Goal: Information Seeking & Learning: Learn about a topic

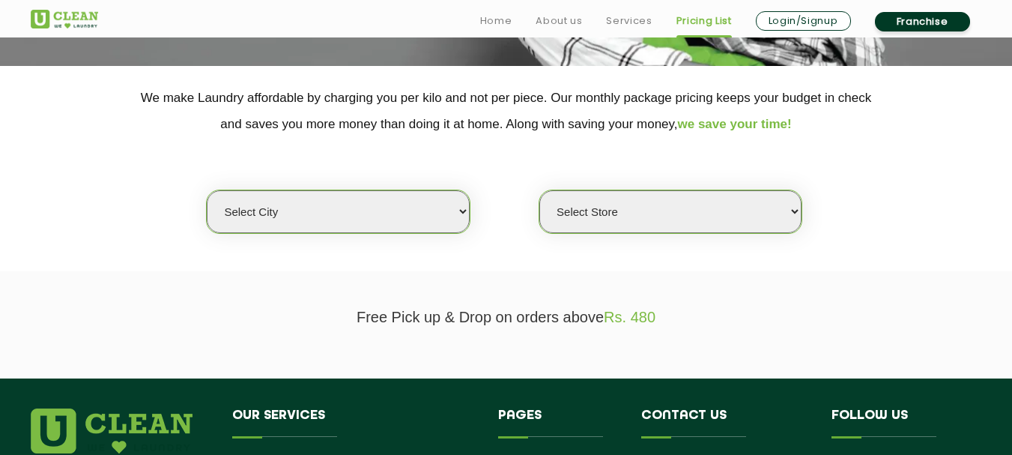
scroll to position [300, 0]
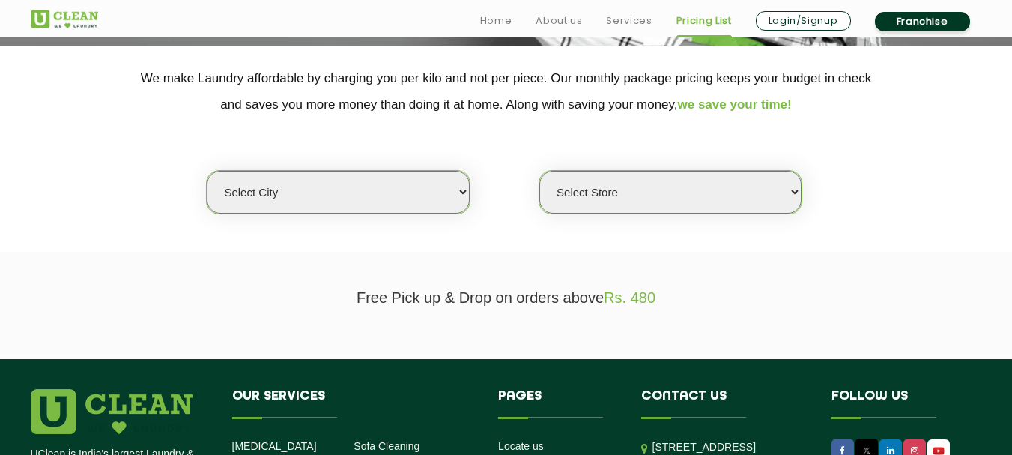
click at [456, 180] on select "Select city [GEOGRAPHIC_DATA] [GEOGRAPHIC_DATA] [GEOGRAPHIC_DATA] [GEOGRAPHIC_D…" at bounding box center [338, 192] width 262 height 43
select select "133"
click at [207, 171] on select "Select city [GEOGRAPHIC_DATA] [GEOGRAPHIC_DATA] [GEOGRAPHIC_DATA] [GEOGRAPHIC_D…" at bounding box center [338, 192] width 262 height 43
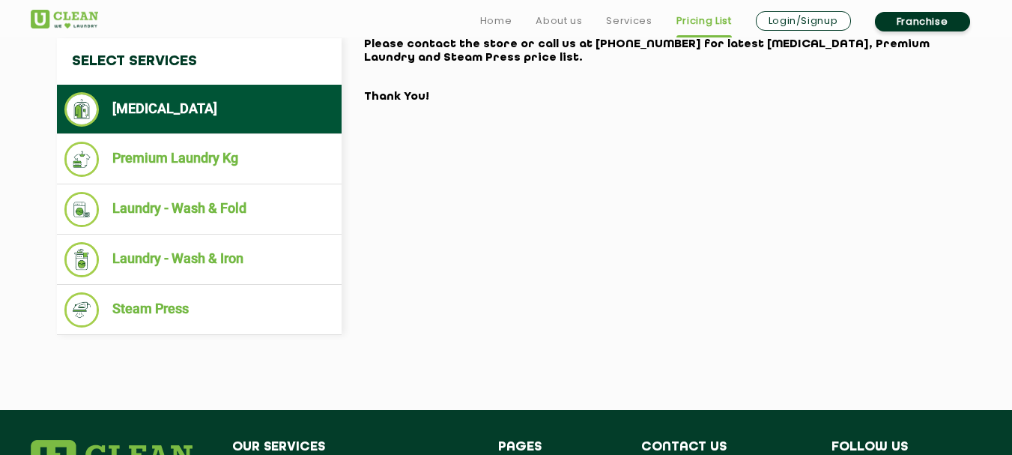
scroll to position [599, 0]
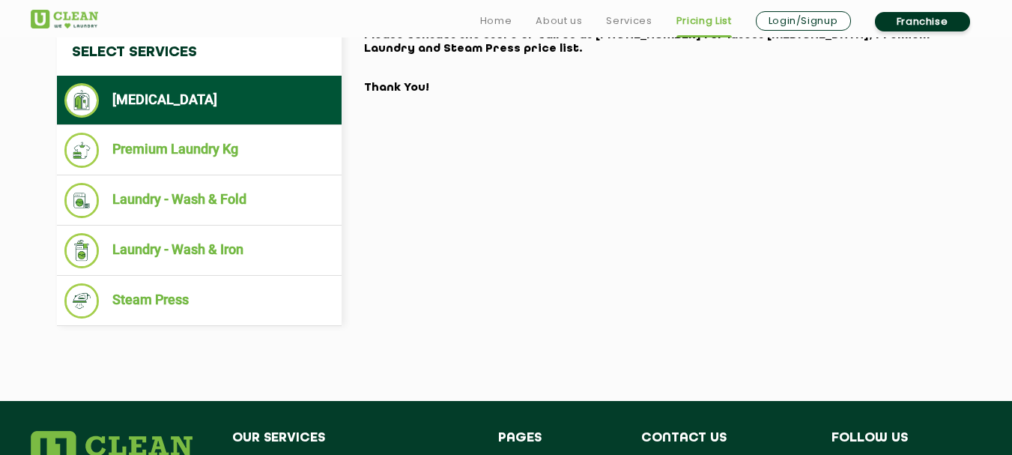
click at [171, 103] on li "[MEDICAL_DATA]" at bounding box center [199, 100] width 270 height 34
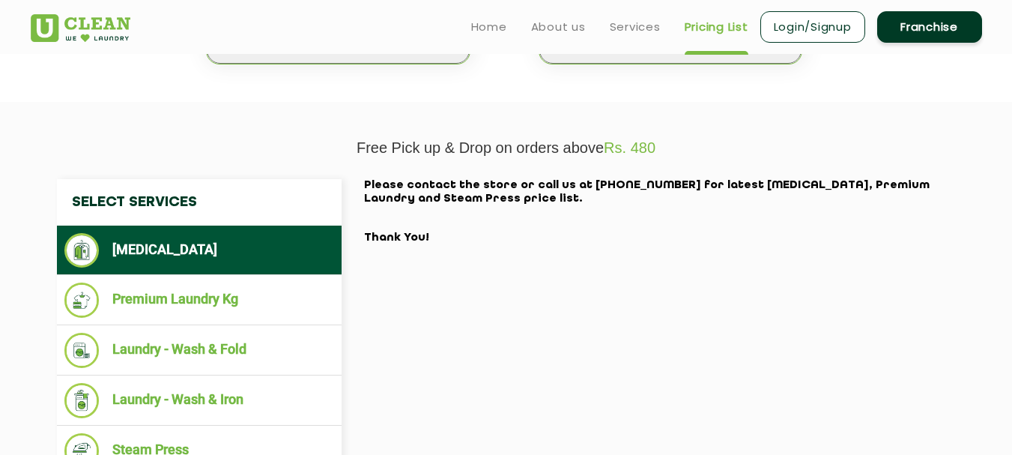
scroll to position [374, 0]
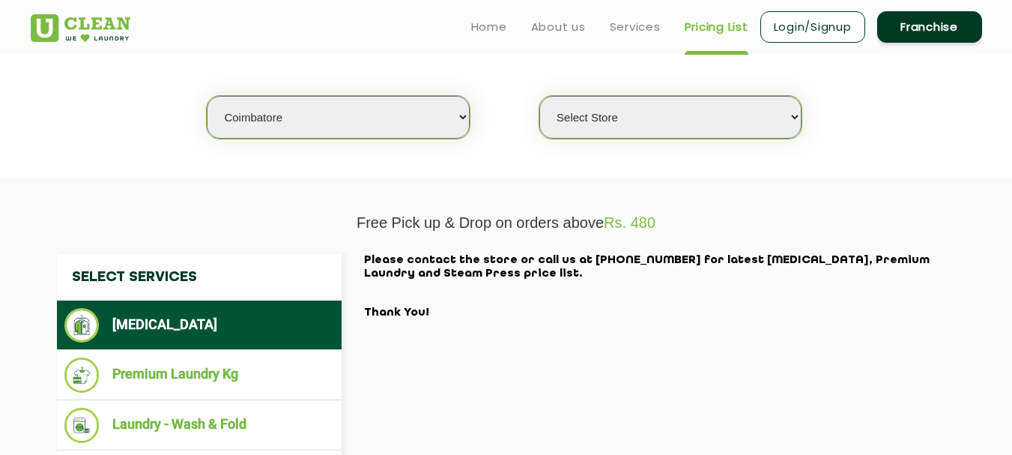
click at [654, 108] on select "Select Store [GEOGRAPHIC_DATA]" at bounding box center [670, 117] width 262 height 43
select select "572"
click at [539, 96] on select "Select Store [GEOGRAPHIC_DATA]" at bounding box center [670, 117] width 262 height 43
click at [430, 130] on select "Select city [GEOGRAPHIC_DATA] [GEOGRAPHIC_DATA] [GEOGRAPHIC_DATA] [GEOGRAPHIC_D…" at bounding box center [338, 117] width 262 height 43
select select "11"
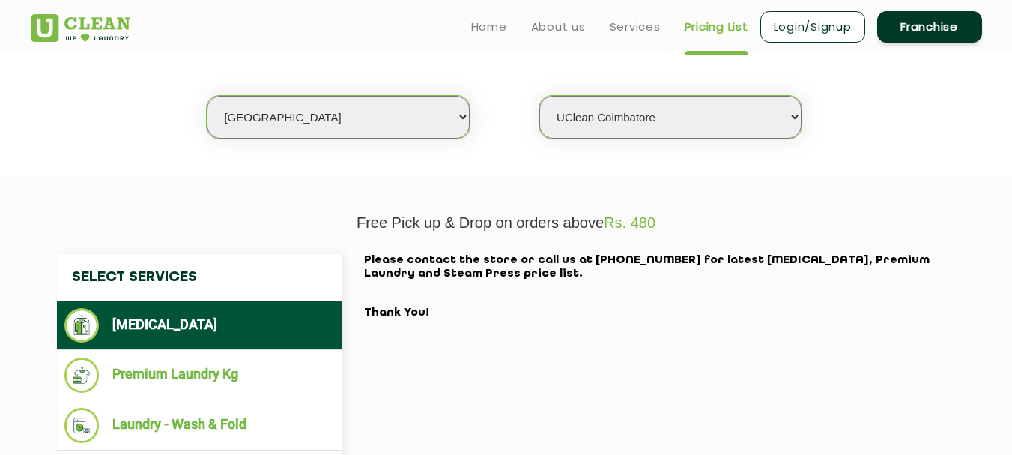
click at [207, 96] on select "Select city [GEOGRAPHIC_DATA] [GEOGRAPHIC_DATA] [GEOGRAPHIC_DATA] [GEOGRAPHIC_D…" at bounding box center [338, 117] width 262 height 43
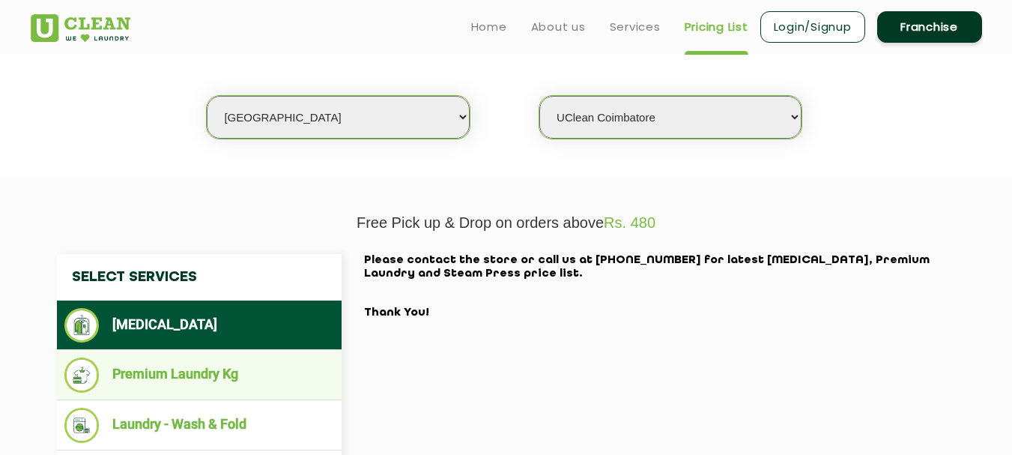
select select "0"
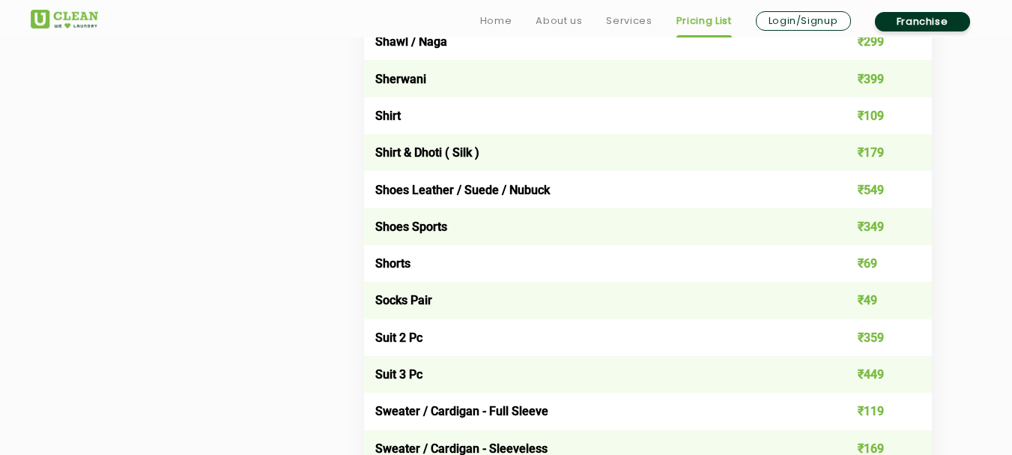
scroll to position [2247, 0]
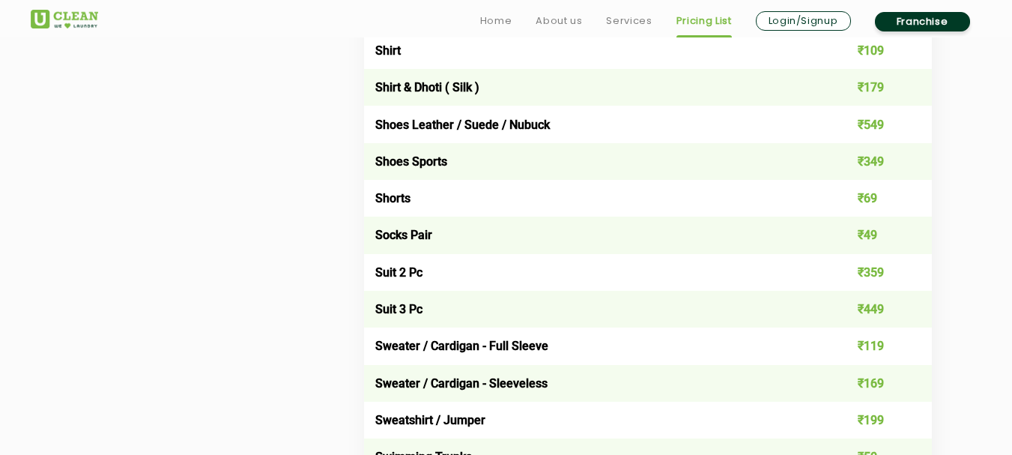
click at [396, 291] on td "Suit 3 Pc" at bounding box center [591, 309] width 455 height 37
click at [395, 282] on td "Suit 2 Pc" at bounding box center [591, 272] width 455 height 37
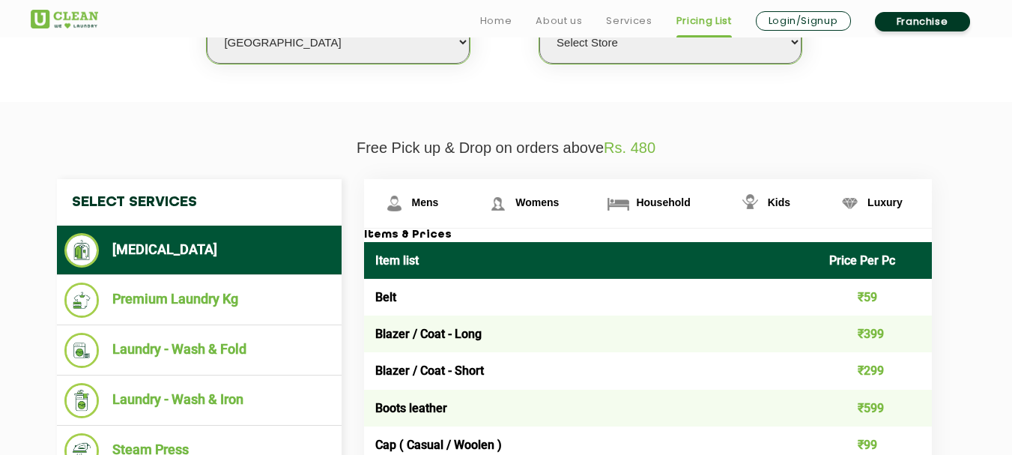
scroll to position [524, 0]
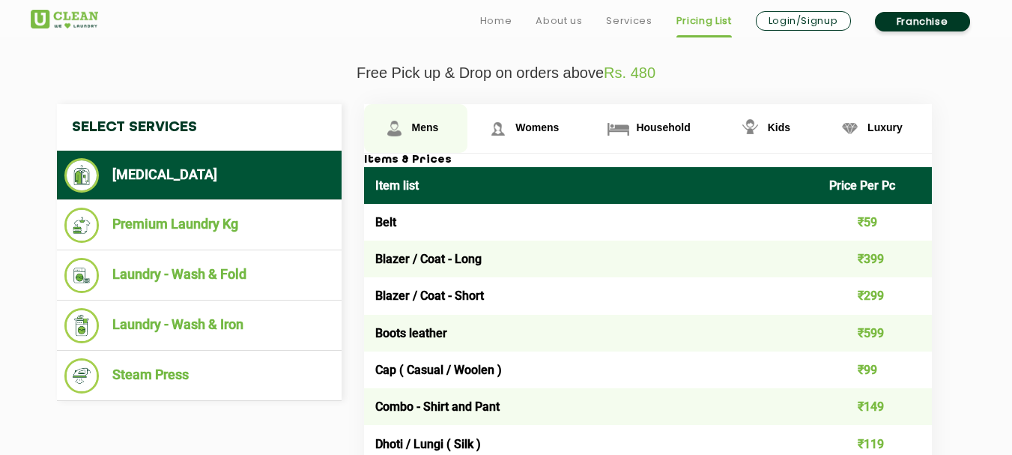
click at [429, 125] on span "Mens" at bounding box center [425, 127] width 27 height 12
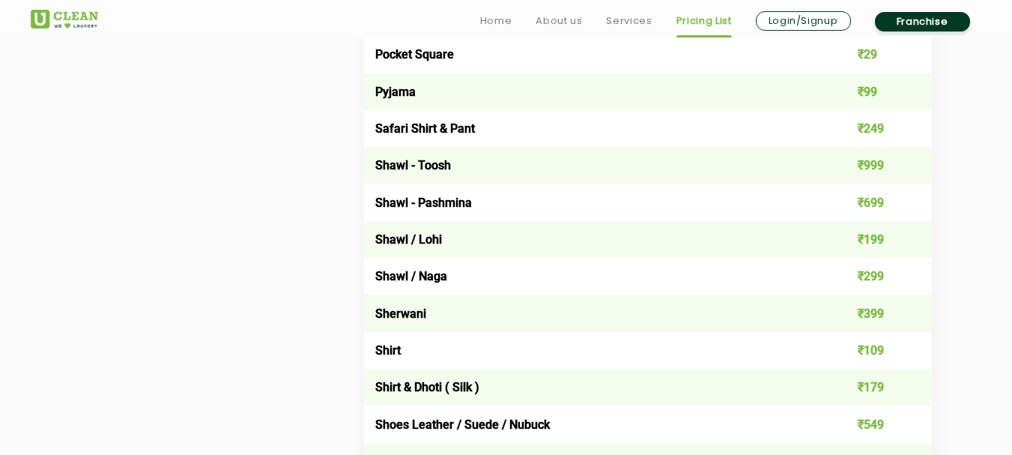
scroll to position [2022, 0]
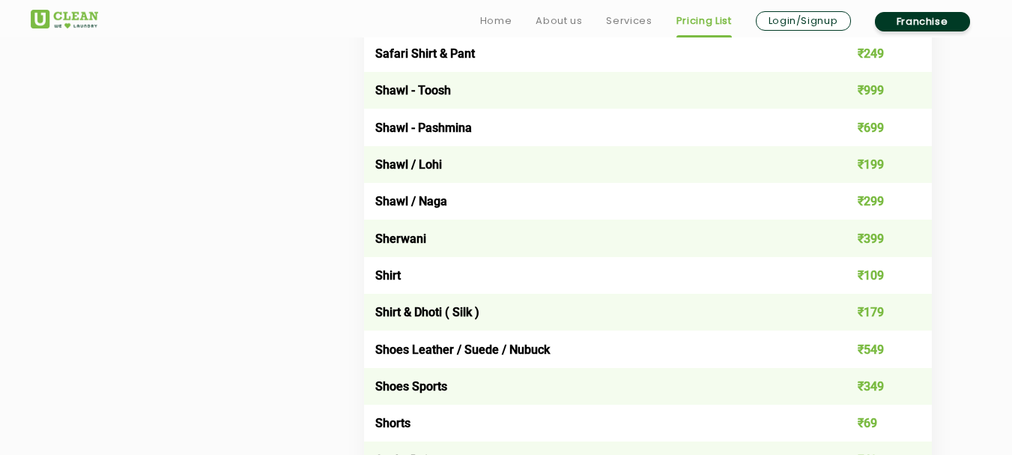
click at [455, 282] on td "Shirt" at bounding box center [591, 275] width 455 height 37
click at [881, 276] on td "₹109" at bounding box center [875, 275] width 114 height 37
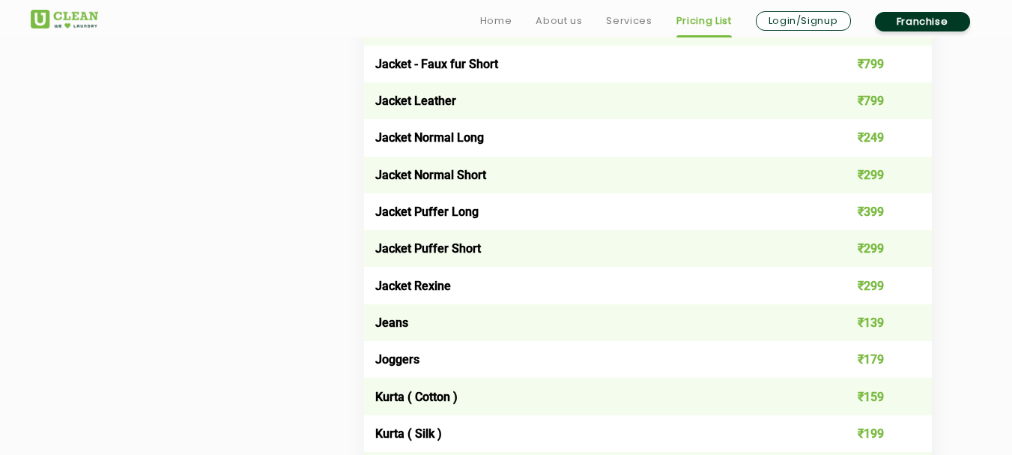
scroll to position [1348, 0]
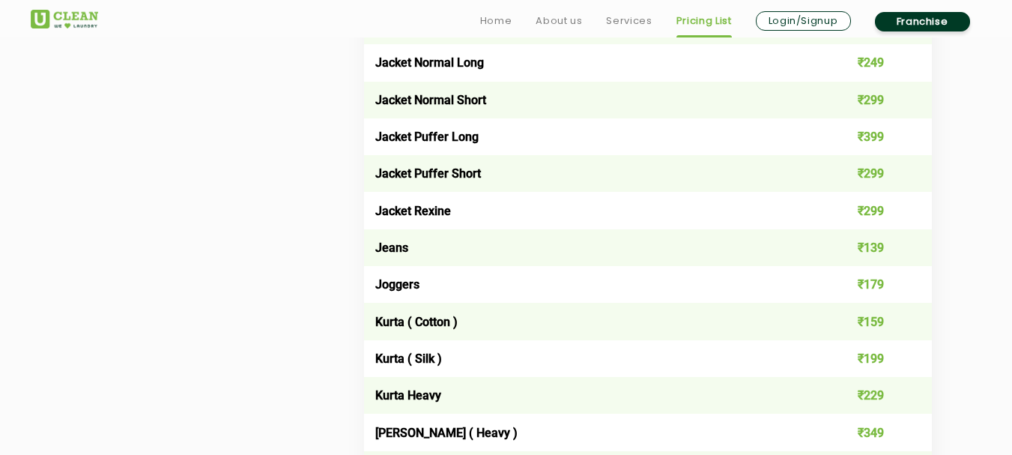
click at [470, 257] on td "Jeans" at bounding box center [591, 247] width 455 height 37
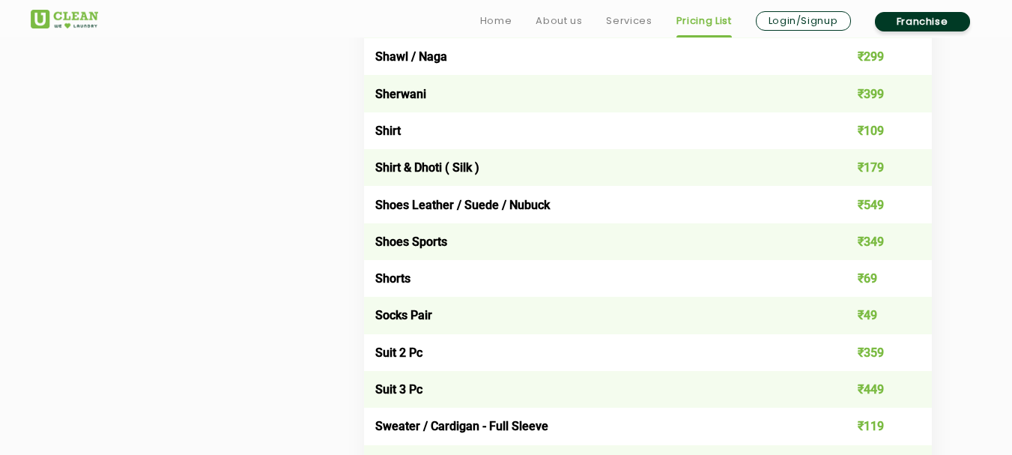
scroll to position [2247, 0]
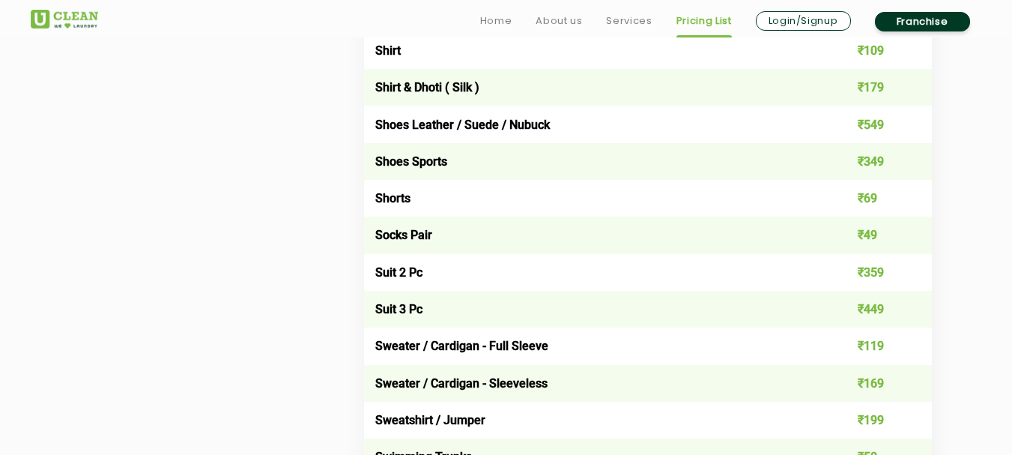
click at [882, 270] on td "₹359" at bounding box center [875, 272] width 114 height 37
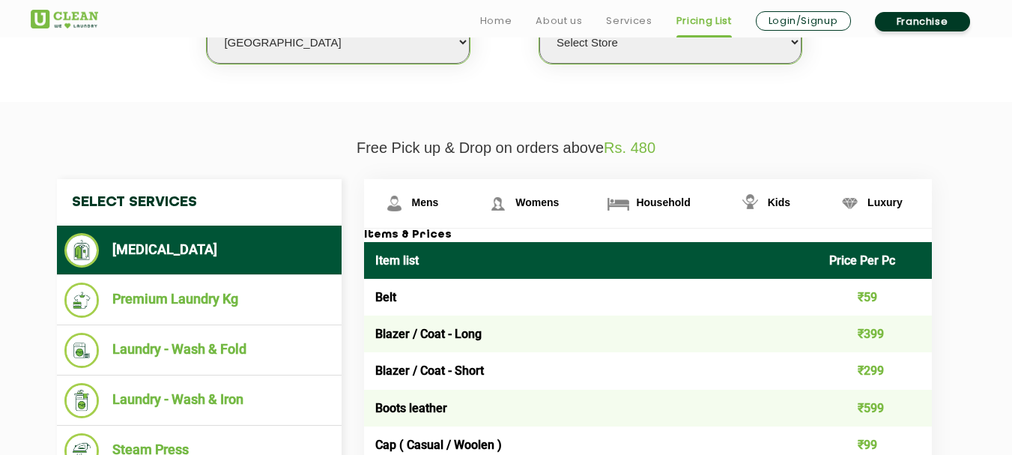
scroll to position [599, 0]
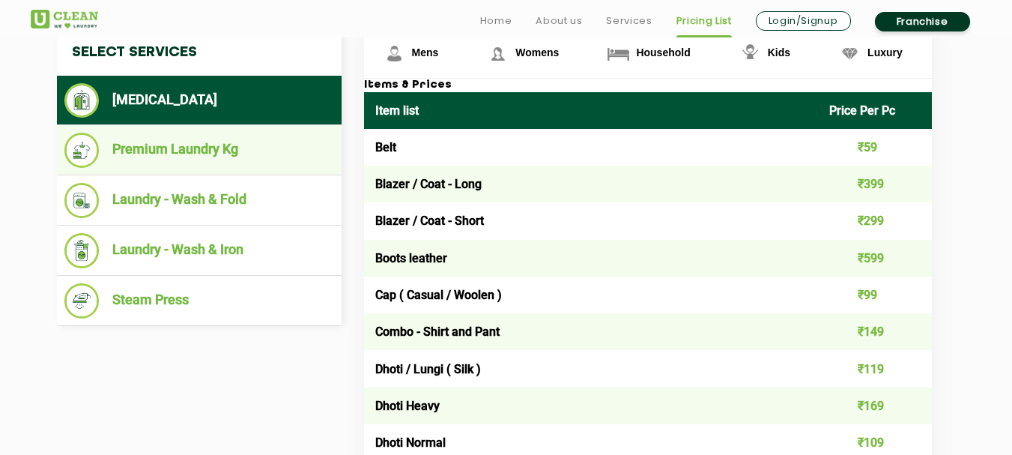
click at [203, 174] on ul "Premium Laundry Kg" at bounding box center [199, 150] width 285 height 50
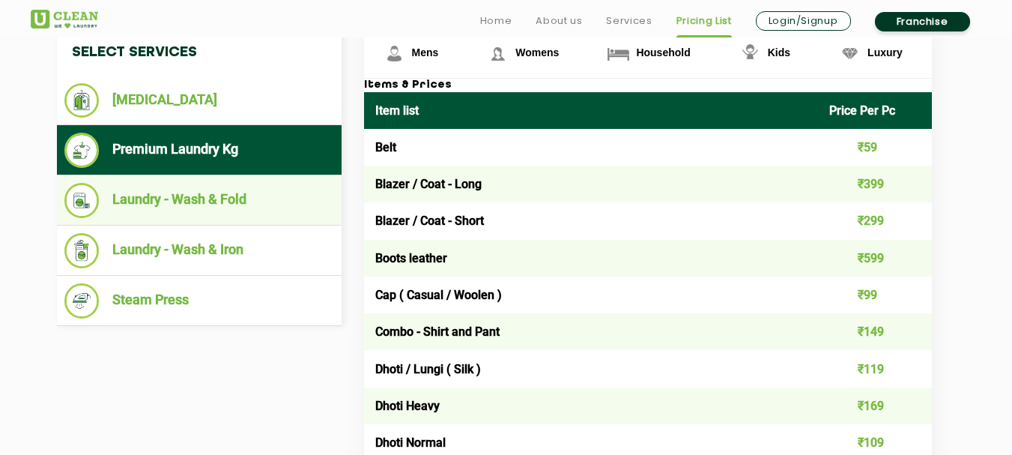
click at [205, 197] on li "Laundry - Wash & Fold" at bounding box center [199, 200] width 270 height 35
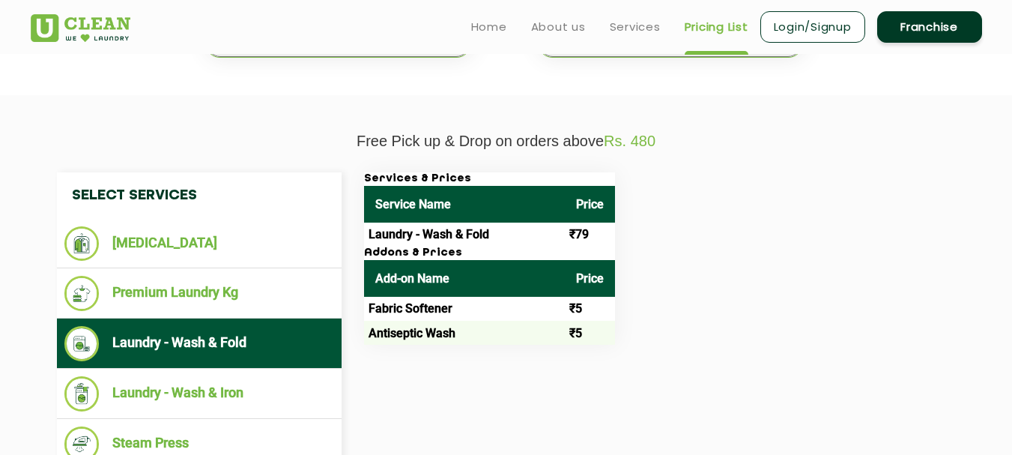
scroll to position [449, 0]
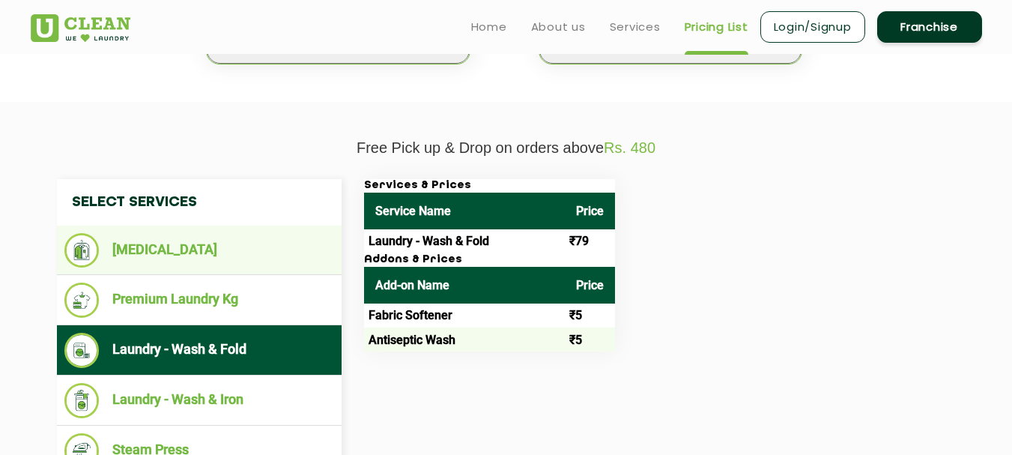
click at [136, 260] on li "[MEDICAL_DATA]" at bounding box center [199, 250] width 270 height 34
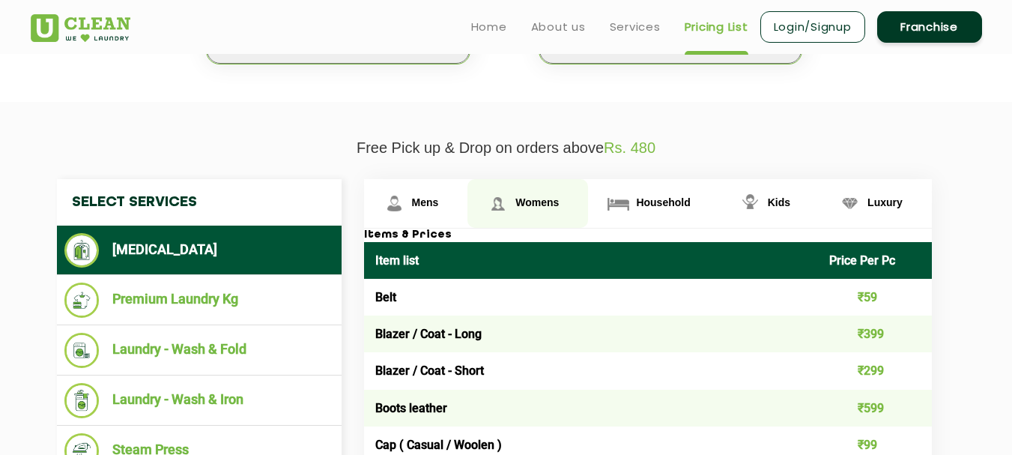
click at [547, 203] on span "Womens" at bounding box center [536, 202] width 43 height 12
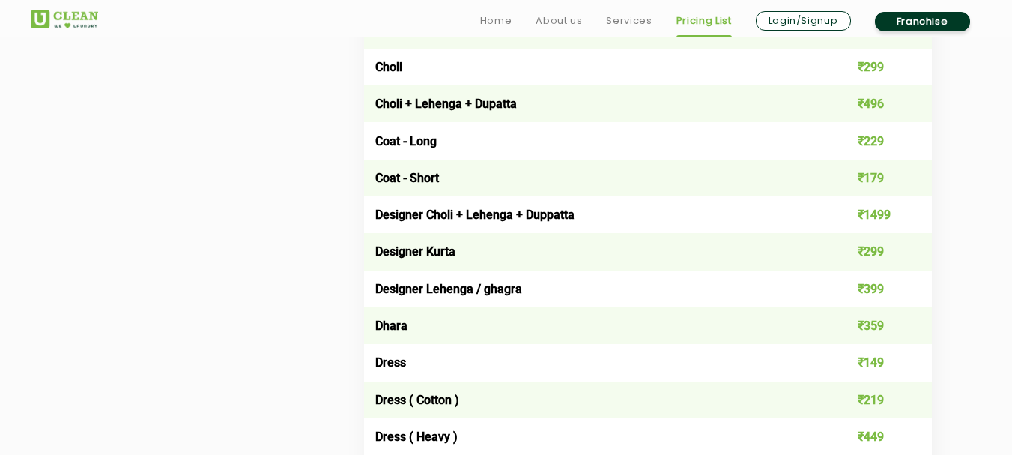
scroll to position [1198, 0]
